Goal: Information Seeking & Learning: Learn about a topic

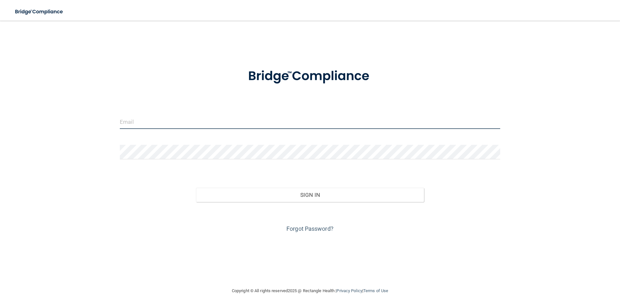
click at [206, 119] on input "email" at bounding box center [310, 121] width 380 height 15
type input "[PERSON_NAME][EMAIL_ADDRESS][PERSON_NAME][DOMAIN_NAME]"
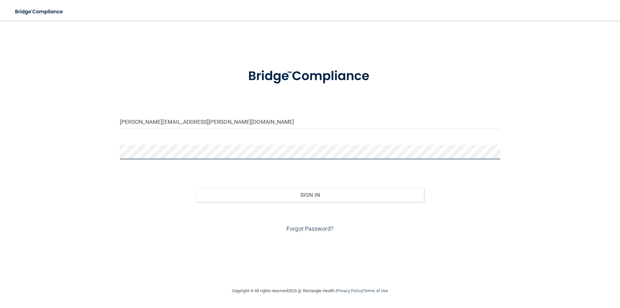
click at [196, 188] on button "Sign In" at bounding box center [310, 195] width 228 height 14
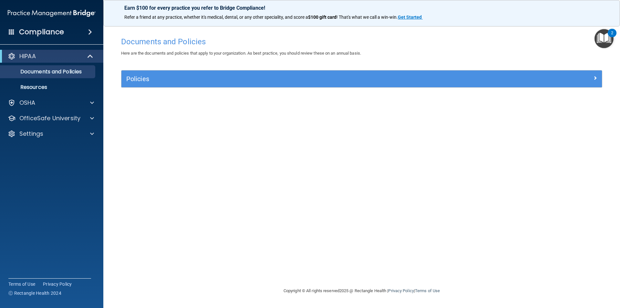
click at [527, 140] on div "Documents and Policies Here are the documents and policies that apply to your o…" at bounding box center [361, 160] width 491 height 253
click at [56, 115] on p "OfficeSafe University" at bounding box center [49, 118] width 61 height 8
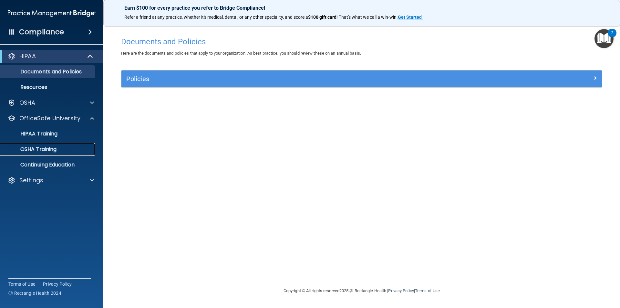
click at [56, 147] on p "OSHA Training" at bounding box center [30, 149] width 52 height 6
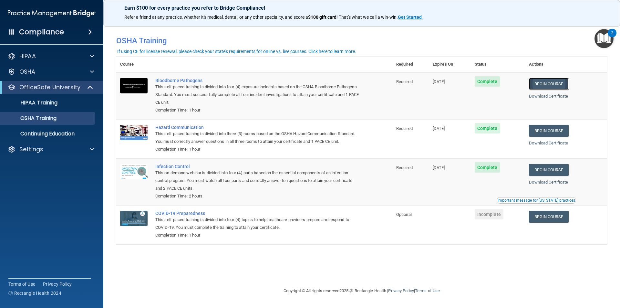
click at [547, 86] on link "Begin Course" at bounding box center [548, 84] width 39 height 12
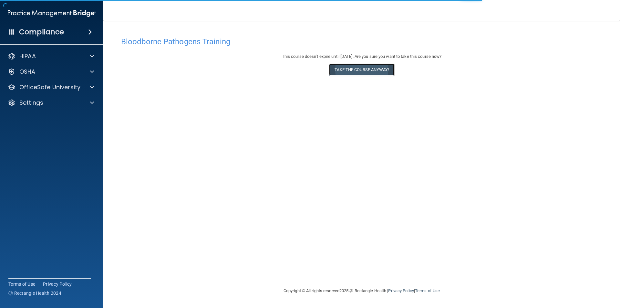
click at [353, 71] on button "Take the course anyway!" at bounding box center [361, 70] width 65 height 12
